Goal: Task Accomplishment & Management: Manage account settings

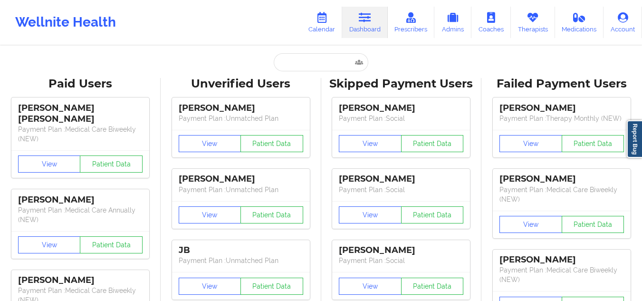
click at [302, 56] on input "text" at bounding box center [321, 62] width 94 height 18
paste input "[PERSON_NAME]"
type input "[PERSON_NAME]"
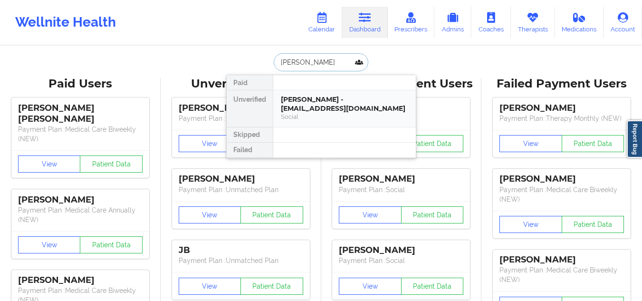
click at [315, 101] on div "[PERSON_NAME] - [EMAIL_ADDRESS][DOMAIN_NAME]" at bounding box center [344, 104] width 127 height 18
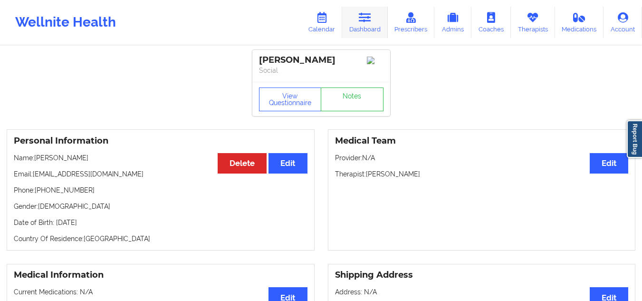
click at [361, 17] on icon at bounding box center [365, 17] width 12 height 10
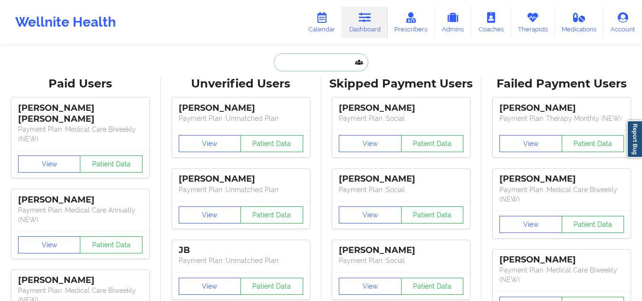
click at [316, 67] on input "text" at bounding box center [321, 62] width 94 height 18
paste input "[EMAIL_ADDRESS][DOMAIN_NAME]"
type input "[EMAIL_ADDRESS][DOMAIN_NAME]"
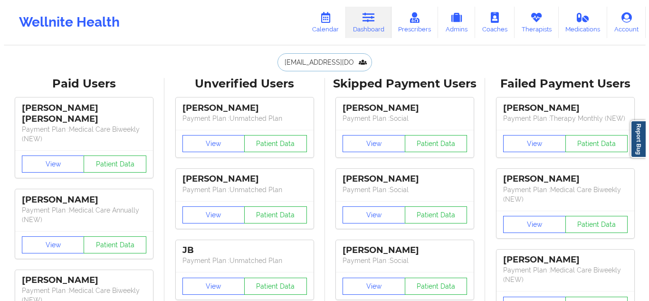
scroll to position [0, 8]
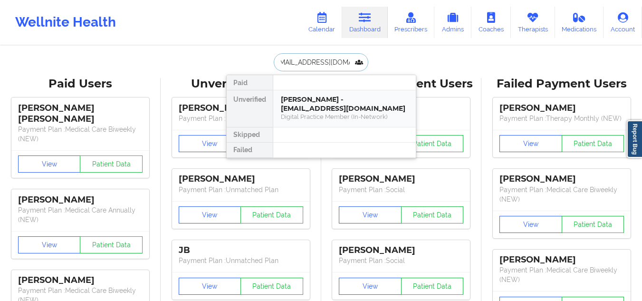
click at [357, 110] on div "[PERSON_NAME] - [EMAIL_ADDRESS][DOMAIN_NAME]" at bounding box center [344, 104] width 127 height 18
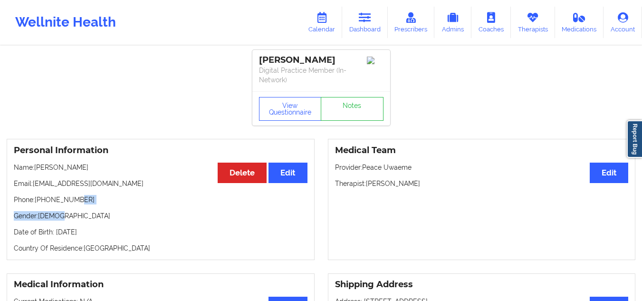
drag, startPoint x: 92, startPoint y: 205, endPoint x: 98, endPoint y: 199, distance: 8.1
click at [83, 199] on div "Personal Information Edit Delete Name: [PERSON_NAME] Email: [EMAIL_ADDRESS][DOM…" at bounding box center [161, 199] width 308 height 121
click at [98, 199] on p "Phone: [PHONE_NUMBER]" at bounding box center [161, 199] width 294 height 9
drag, startPoint x: 82, startPoint y: 197, endPoint x: 47, endPoint y: 200, distance: 34.9
click at [47, 200] on p "Phone: [PHONE_NUMBER]" at bounding box center [161, 199] width 294 height 9
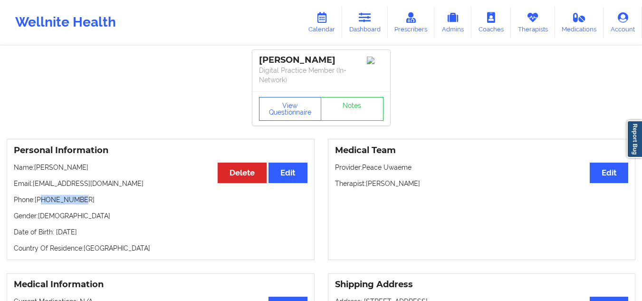
copy p "2146005159"
drag, startPoint x: 348, startPoint y: 57, endPoint x: 259, endPoint y: 60, distance: 88.4
click at [259, 60] on div "[PERSON_NAME]" at bounding box center [321, 60] width 124 height 11
copy div "[PERSON_NAME]"
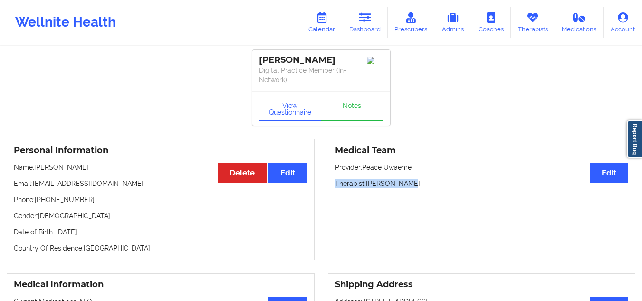
drag, startPoint x: 411, startPoint y: 188, endPoint x: 326, endPoint y: 183, distance: 85.6
click at [326, 183] on div "Medical Team Edit Provider: Peace Uwaeme Therapist: [PERSON_NAME]" at bounding box center [481, 199] width 321 height 121
copy p "Therapist: [PERSON_NAME]"
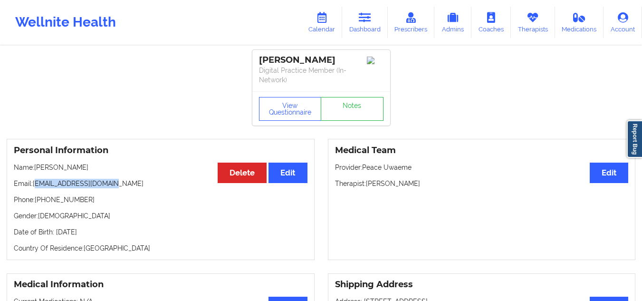
drag, startPoint x: 117, startPoint y: 187, endPoint x: 40, endPoint y: 184, distance: 76.5
click at [40, 184] on p "Email: [EMAIL_ADDRESS][DOMAIN_NAME]" at bounding box center [161, 183] width 294 height 9
click at [111, 188] on div "Personal Information Edit Delete Name: [PERSON_NAME] Email: [EMAIL_ADDRESS][DOM…" at bounding box center [161, 199] width 308 height 121
drag, startPoint x: 123, startPoint y: 183, endPoint x: 32, endPoint y: 182, distance: 91.2
click at [32, 182] on p "Email: [EMAIL_ADDRESS][DOMAIN_NAME]" at bounding box center [161, 183] width 294 height 9
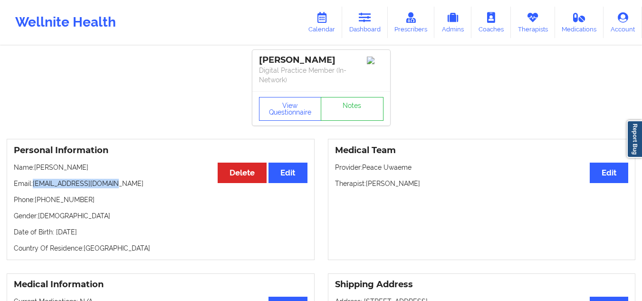
copy p "[EMAIL_ADDRESS][DOMAIN_NAME]"
click at [352, 108] on link "Notes" at bounding box center [352, 109] width 63 height 24
click at [295, 108] on button "View Questionnaire" at bounding box center [290, 109] width 63 height 24
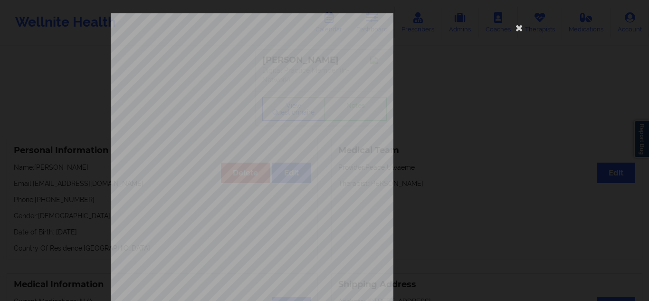
scroll to position [152, 0]
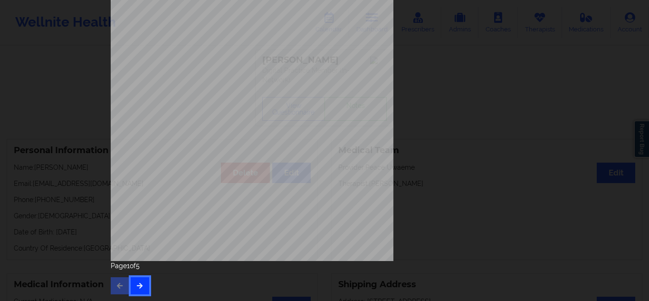
click at [131, 287] on button "button" at bounding box center [140, 285] width 19 height 17
click at [140, 282] on icon "button" at bounding box center [140, 285] width 8 height 6
click at [137, 274] on div "Page 3 of 5" at bounding box center [324, 277] width 427 height 33
click at [137, 282] on icon "button" at bounding box center [140, 285] width 8 height 6
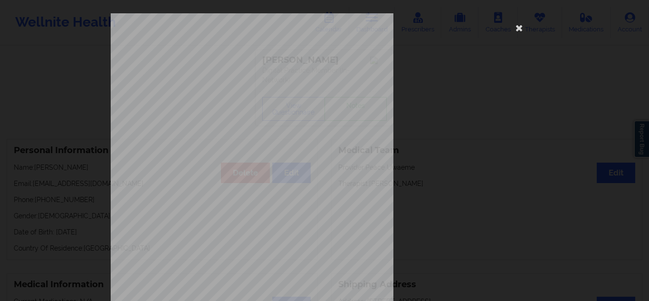
scroll to position [142, 0]
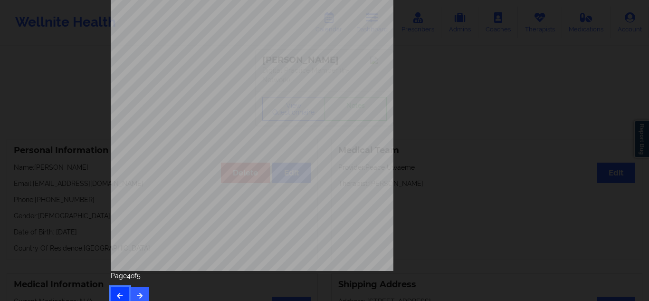
click at [116, 291] on button "button" at bounding box center [120, 295] width 19 height 17
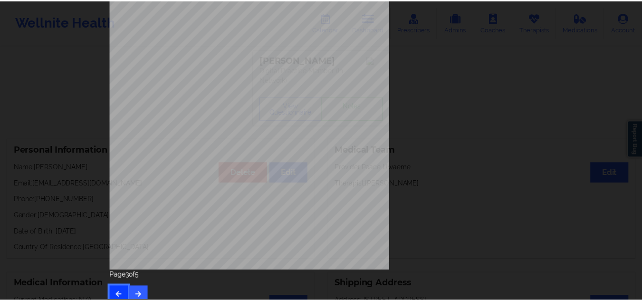
scroll to position [0, 0]
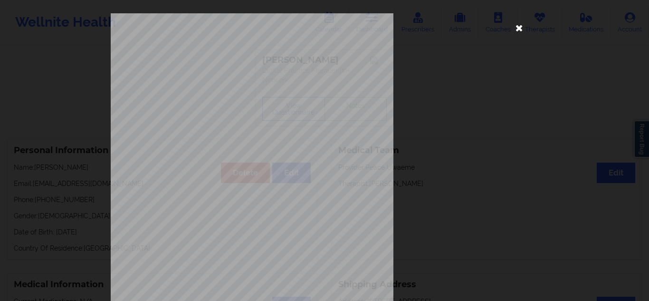
click at [514, 26] on icon at bounding box center [519, 27] width 15 height 15
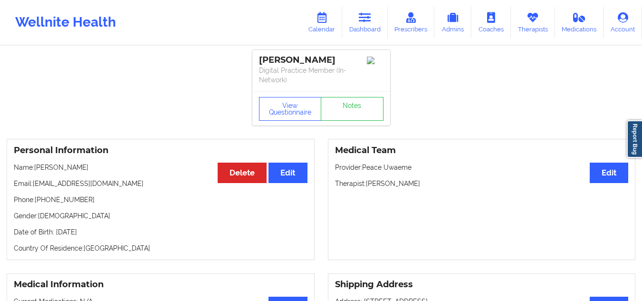
scroll to position [142, 0]
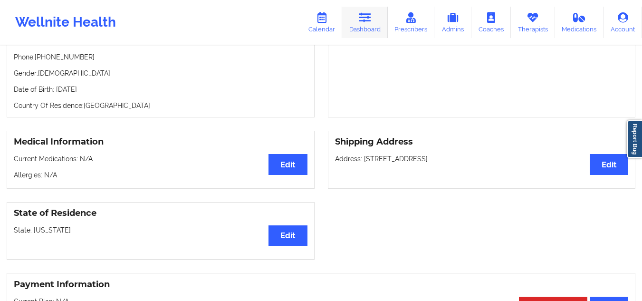
click at [375, 23] on link "Dashboard" at bounding box center [365, 22] width 46 height 31
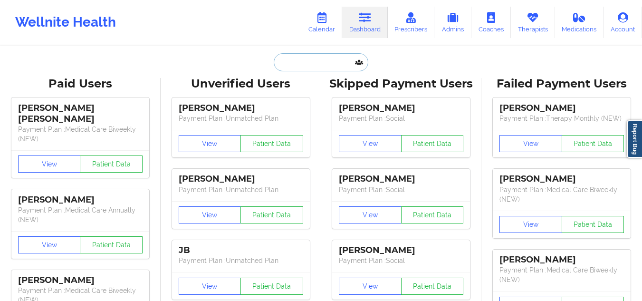
click at [311, 57] on input "text" at bounding box center [321, 62] width 94 height 18
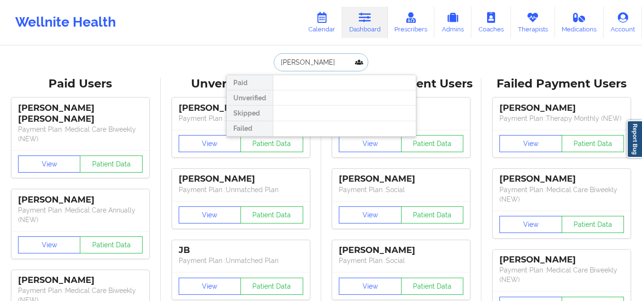
type input "[PERSON_NAME]"
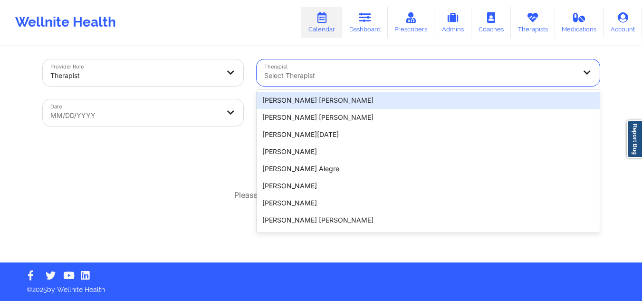
drag, startPoint x: 0, startPoint y: 0, endPoint x: 313, endPoint y: 76, distance: 322.1
click at [313, 76] on div at bounding box center [420, 75] width 312 height 11
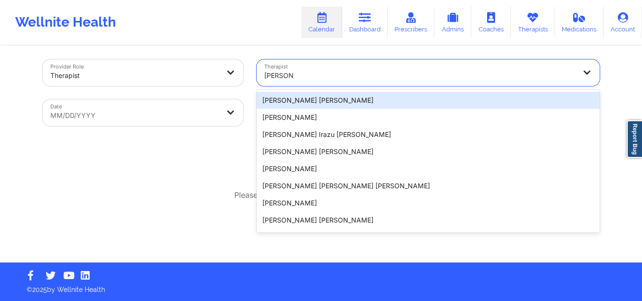
drag, startPoint x: 326, startPoint y: 103, endPoint x: 458, endPoint y: 65, distance: 136.9
click at [458, 66] on div "19 results available for search term [PERSON_NAME]. Use Up and Down to choose o…" at bounding box center [427, 72] width 343 height 27
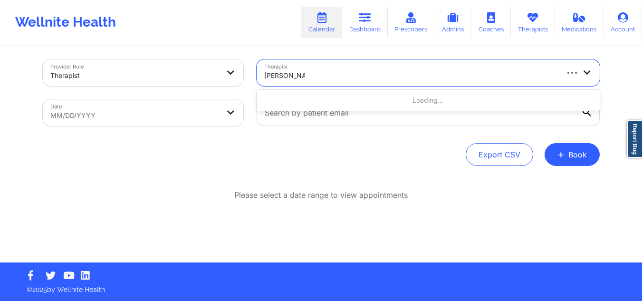
type input "[PERSON_NAME]"
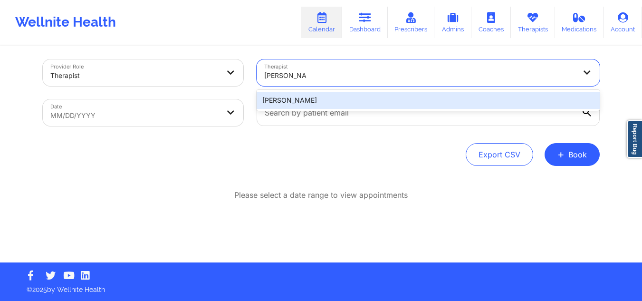
click at [350, 99] on div "[PERSON_NAME]" at bounding box center [427, 100] width 343 height 17
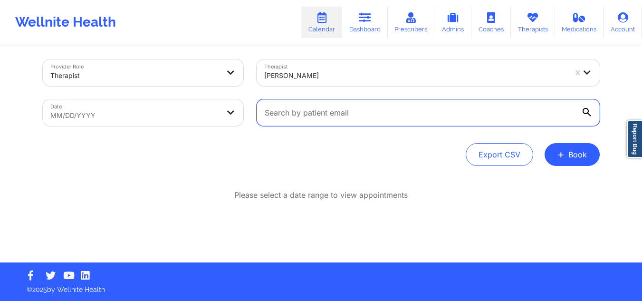
click at [512, 110] on input "text" at bounding box center [427, 112] width 343 height 27
paste input "[EMAIL_ADDRESS][DOMAIN_NAME]"
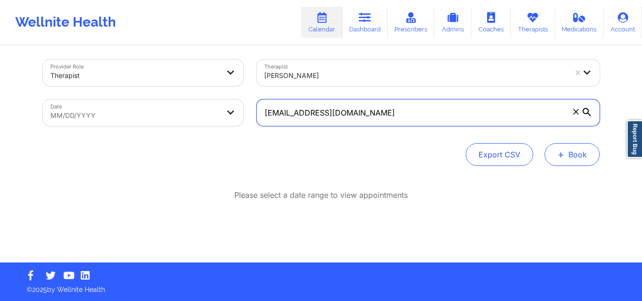
type input "[EMAIL_ADDRESS][DOMAIN_NAME]"
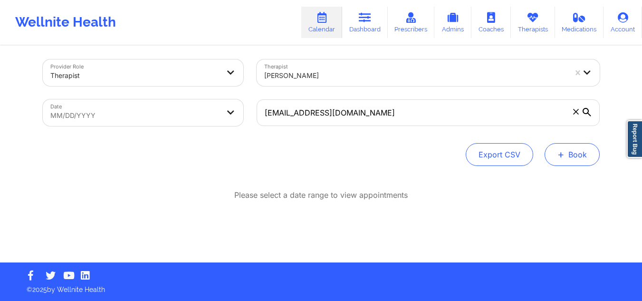
click at [578, 148] on button "+ Book" at bounding box center [571, 154] width 55 height 23
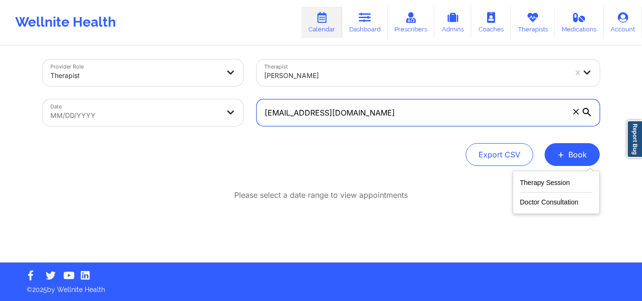
click at [581, 112] on input "[EMAIL_ADDRESS][DOMAIN_NAME]" at bounding box center [427, 112] width 343 height 27
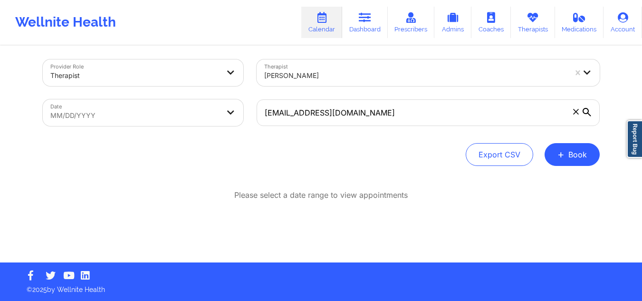
click at [67, 107] on body "Wellnite Health Calendar Dashboard Prescribers Admins Coaches Therapists Medica…" at bounding box center [321, 146] width 642 height 301
select select "2025-8"
select select "2025-9"
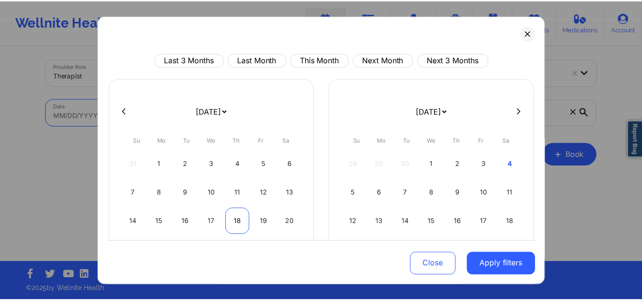
scroll to position [82, 0]
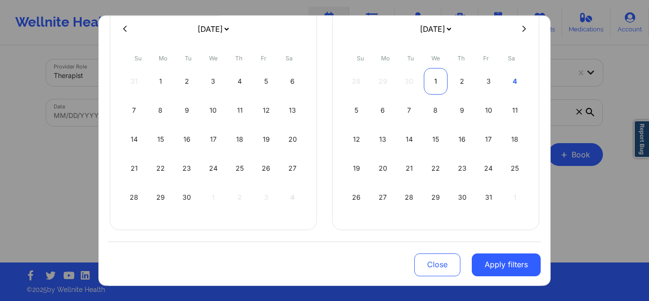
click at [429, 79] on div "1" at bounding box center [436, 81] width 24 height 27
select select "2025-9"
select select "2025-10"
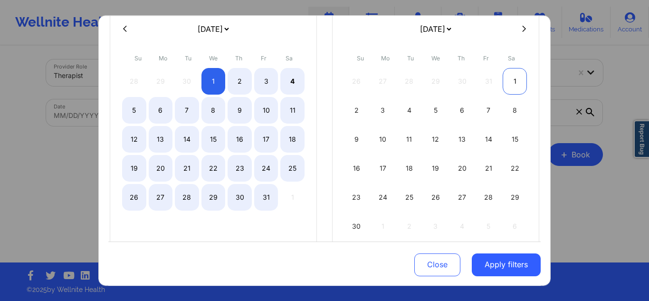
click at [507, 82] on div "1" at bounding box center [515, 81] width 24 height 27
select select "2025-9"
select select "2025-10"
click at [402, 104] on div "4" at bounding box center [409, 110] width 24 height 27
select select "2025-10"
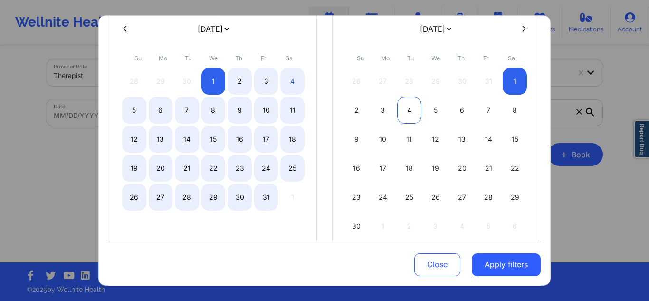
select select "2025-11"
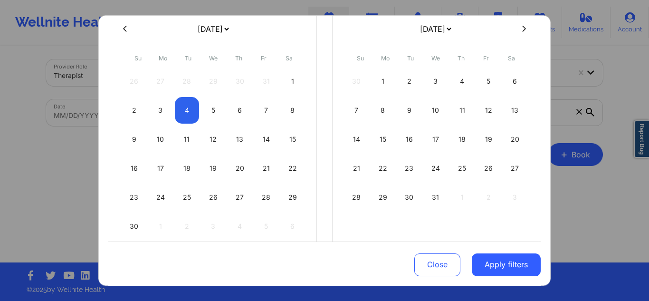
select select "2025-10"
select select "2025-11"
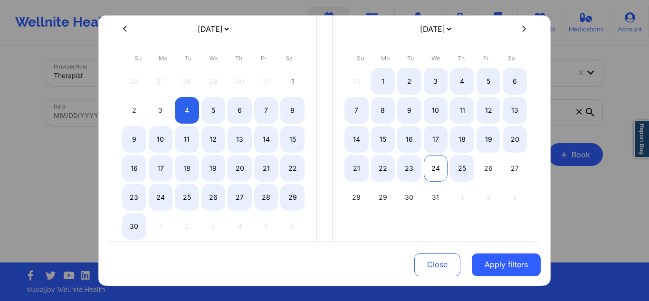
select select "2025-10"
select select "2025-11"
select select "2025-10"
select select "2025-11"
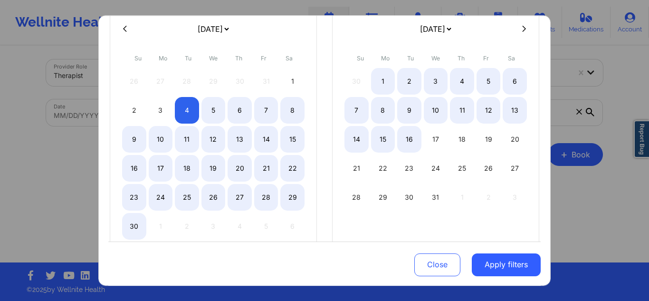
click at [126, 30] on icon at bounding box center [125, 28] width 4 height 7
select select "2025-9"
select select "2025-10"
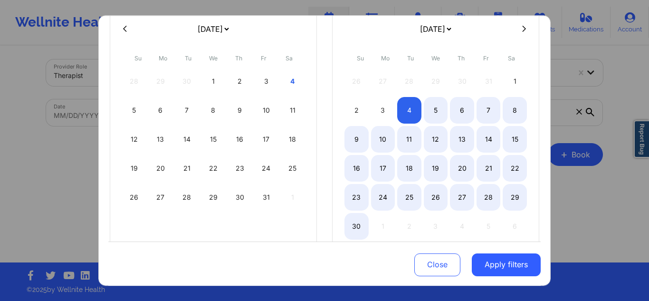
select select "2025-9"
select select "2025-10"
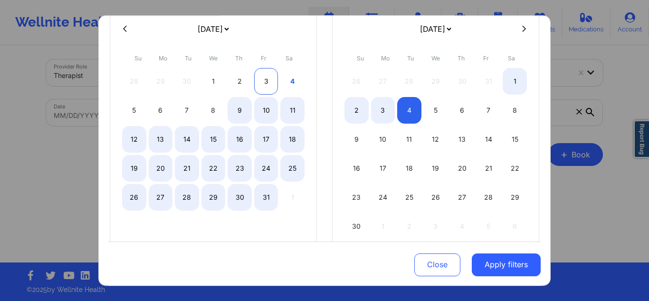
select select "2025-9"
select select "2025-10"
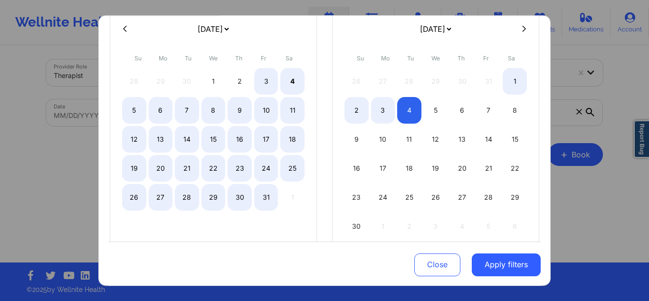
select select "2025-9"
select select "2025-10"
select select "2025-9"
select select "2025-10"
click at [210, 77] on div "1" at bounding box center [213, 81] width 24 height 27
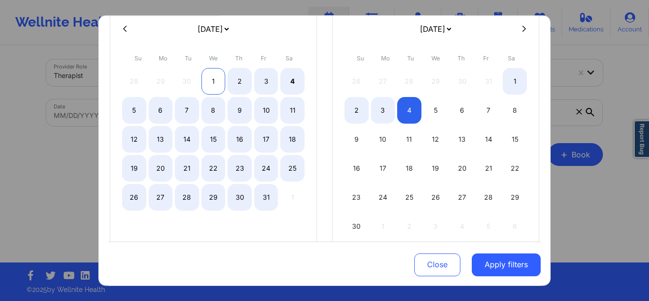
select select "2025-9"
select select "2025-10"
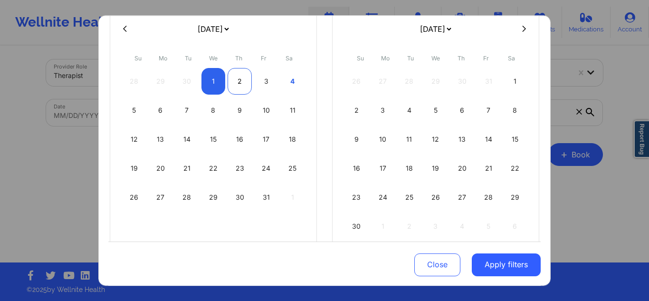
select select "2025-9"
select select "2025-10"
select select "2025-9"
select select "2025-10"
click at [263, 81] on div "3" at bounding box center [266, 81] width 24 height 27
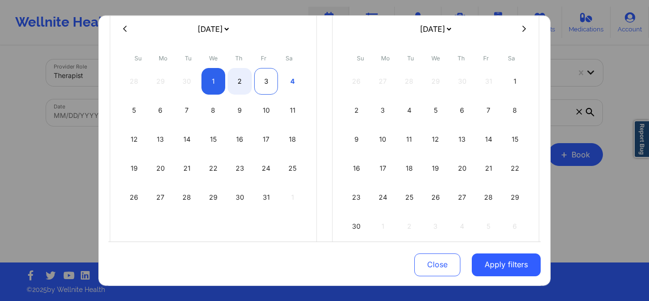
select select "2025-9"
select select "2025-10"
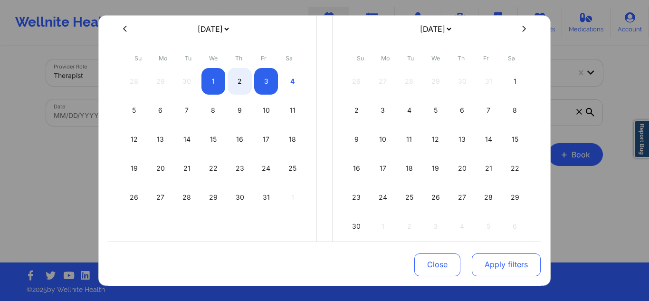
click at [512, 253] on button "Apply filters" at bounding box center [506, 264] width 69 height 23
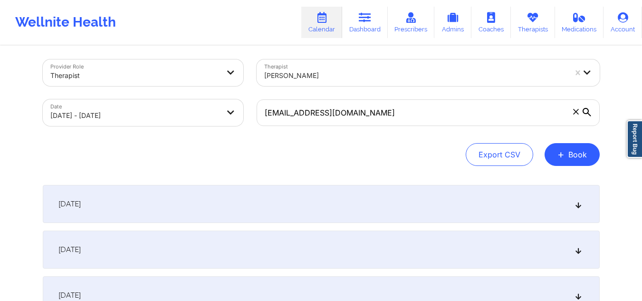
scroll to position [52, 0]
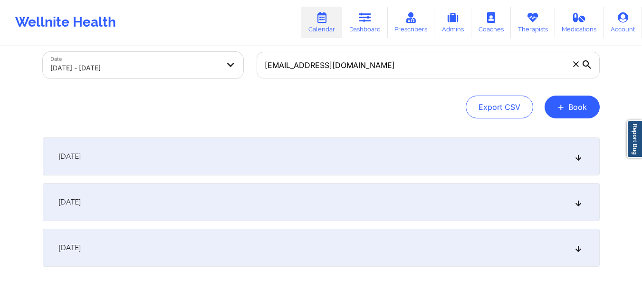
click at [411, 187] on div "October 2, 2025" at bounding box center [321, 202] width 557 height 38
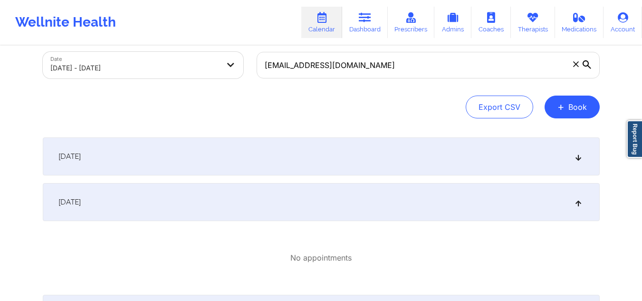
click at [348, 157] on div "October 1, 2025" at bounding box center [321, 156] width 557 height 38
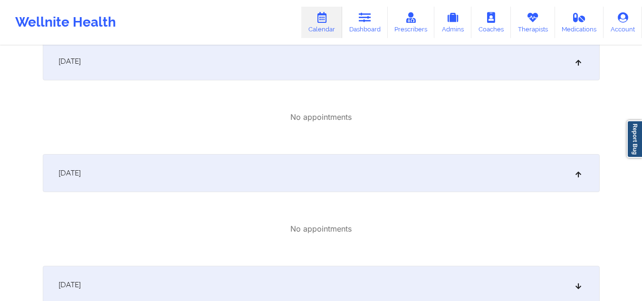
scroll to position [194, 0]
